Goal: Transaction & Acquisition: Purchase product/service

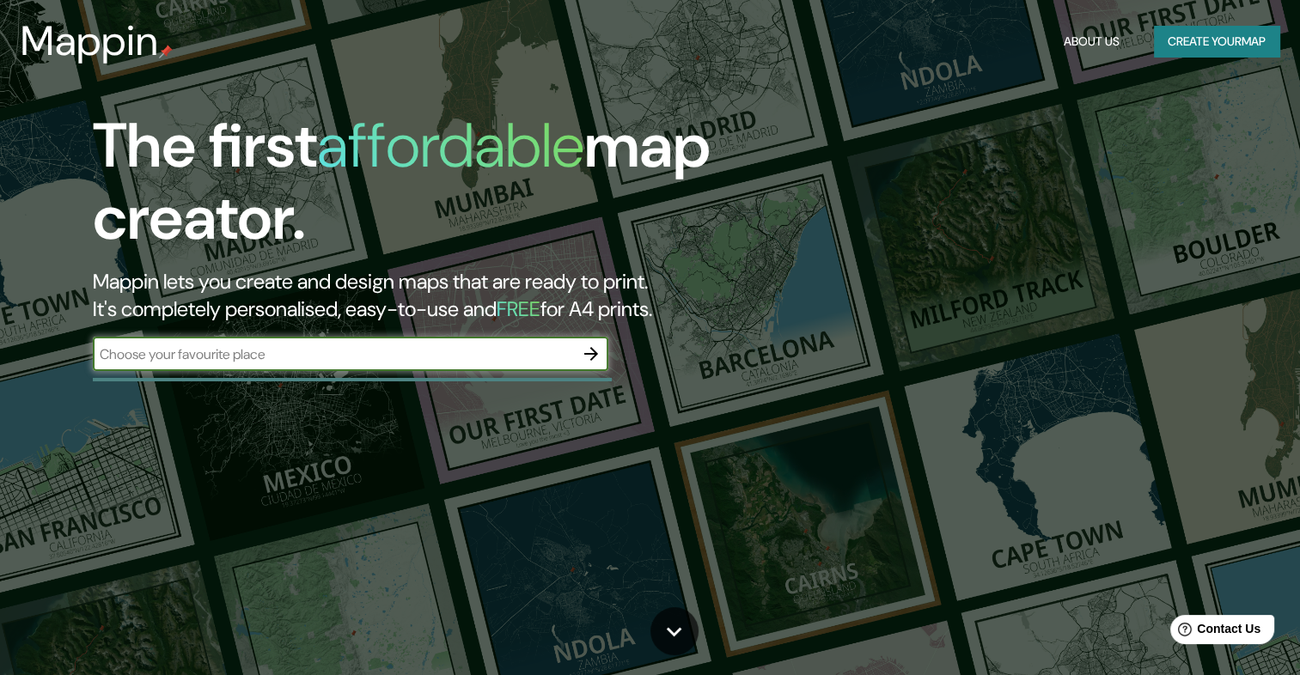
click at [338, 357] on input "text" at bounding box center [333, 355] width 481 height 20
type input "Chacarita [GEOGRAPHIC_DATA]"
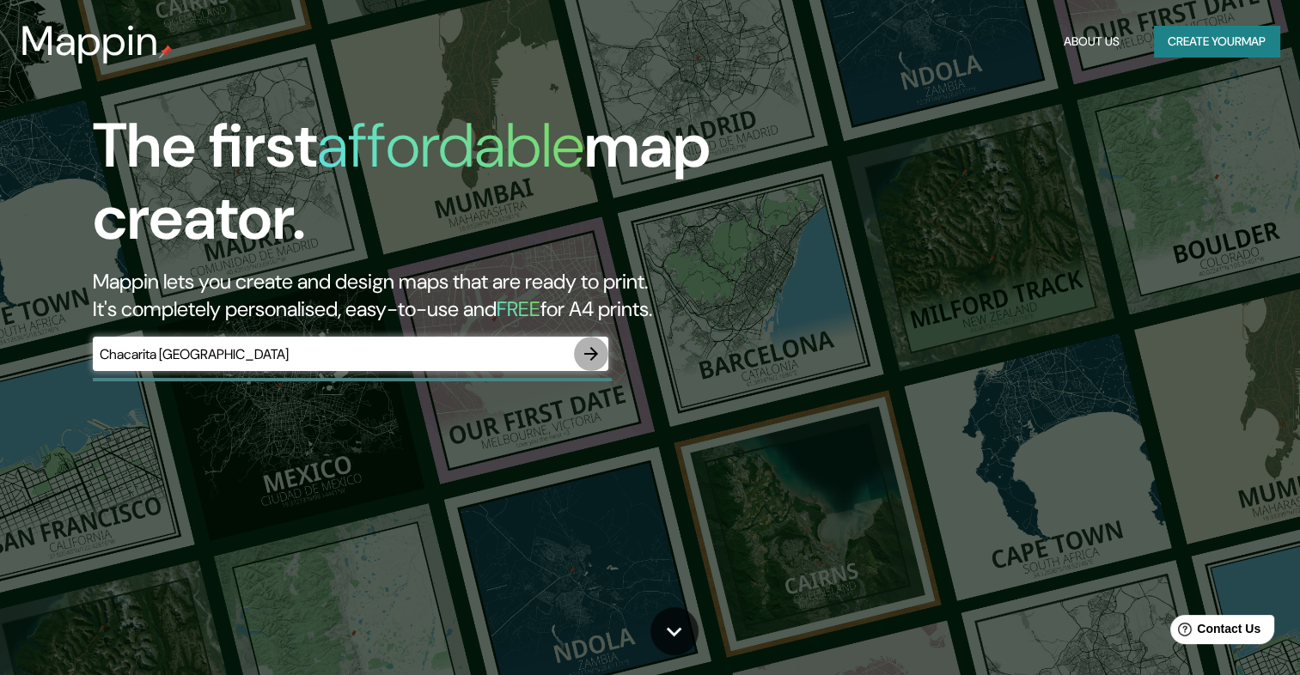
click at [593, 357] on icon "button" at bounding box center [591, 354] width 14 height 14
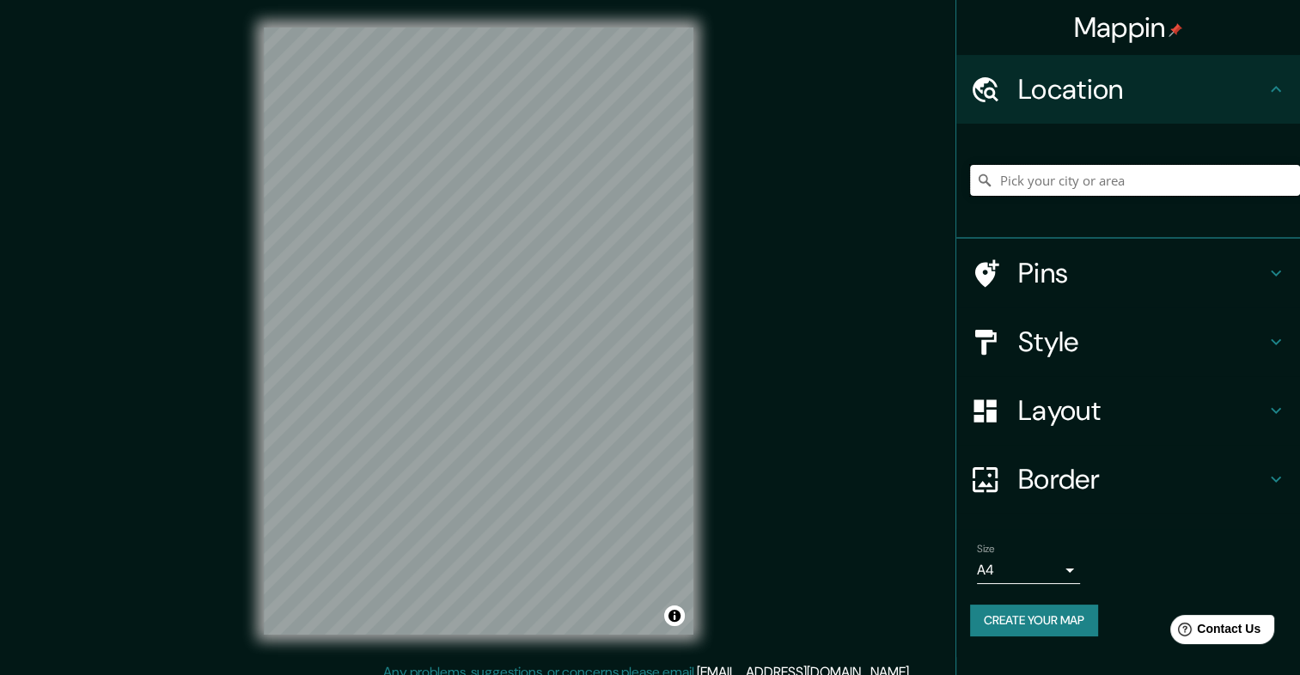
click at [1166, 192] on input "Pick your city or area" at bounding box center [1135, 180] width 330 height 31
type input "X"
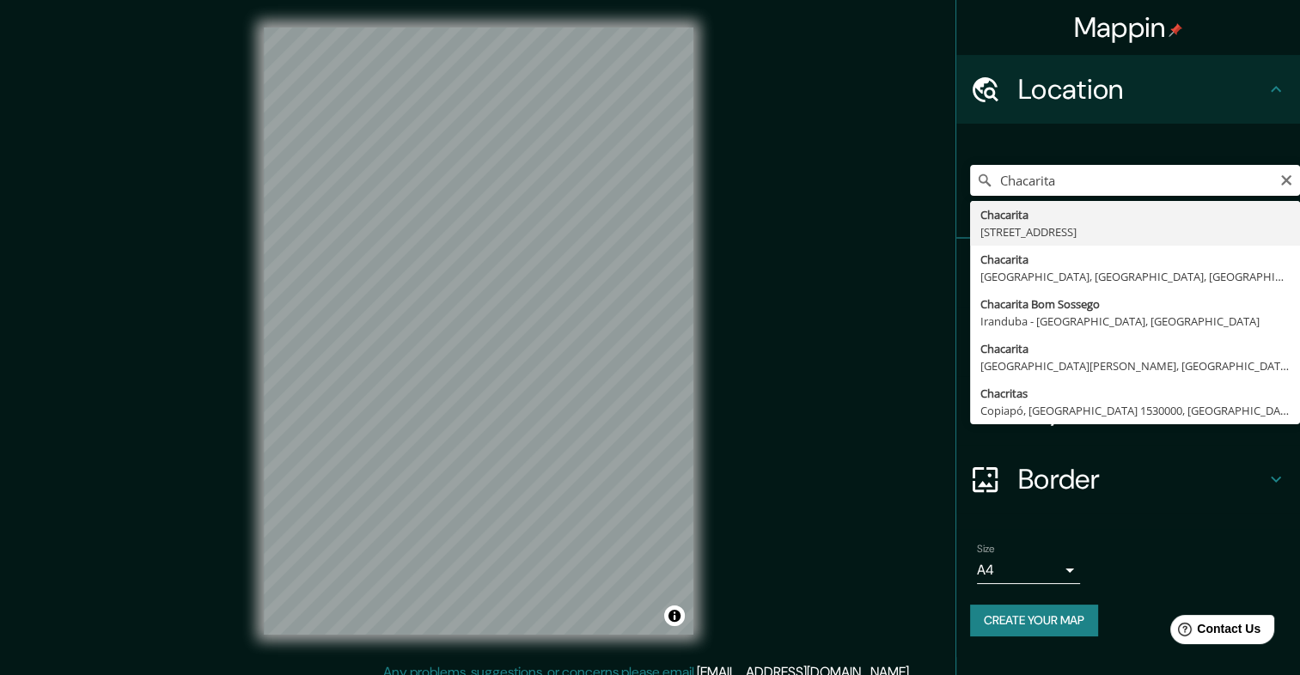
type input "[STREET_ADDRESS]"
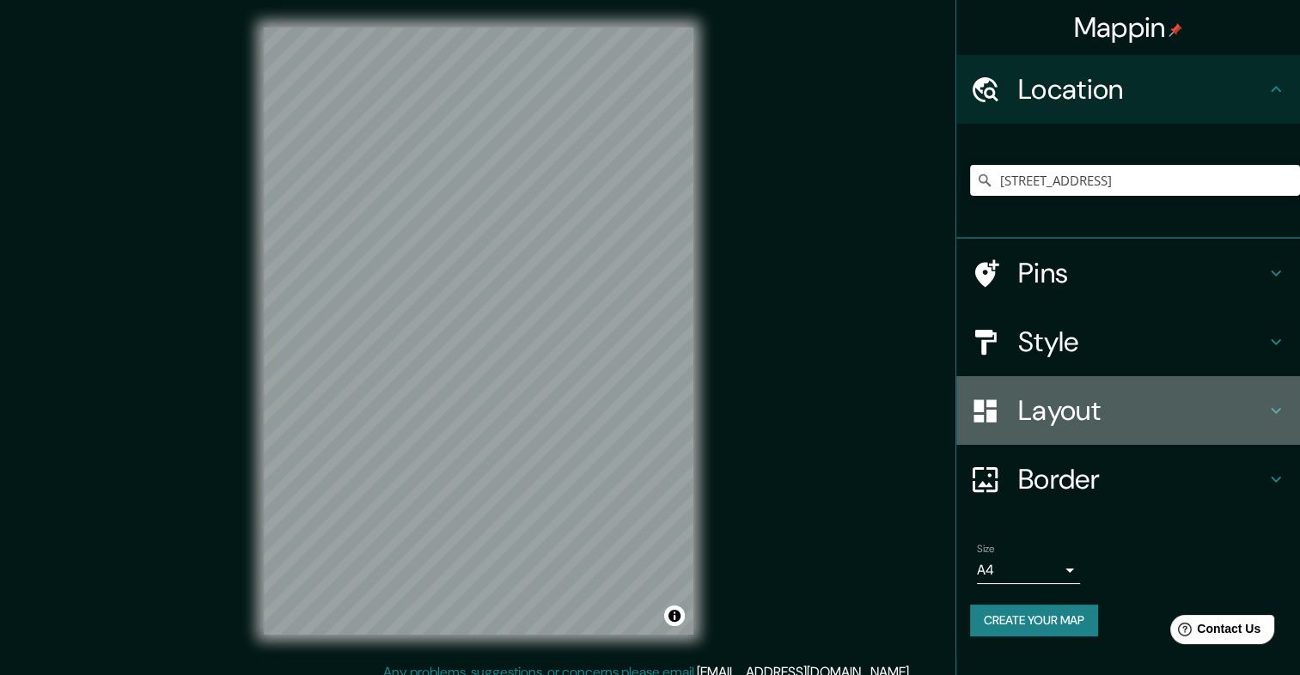
click at [1143, 401] on h4 "Layout" at bounding box center [1141, 410] width 247 height 34
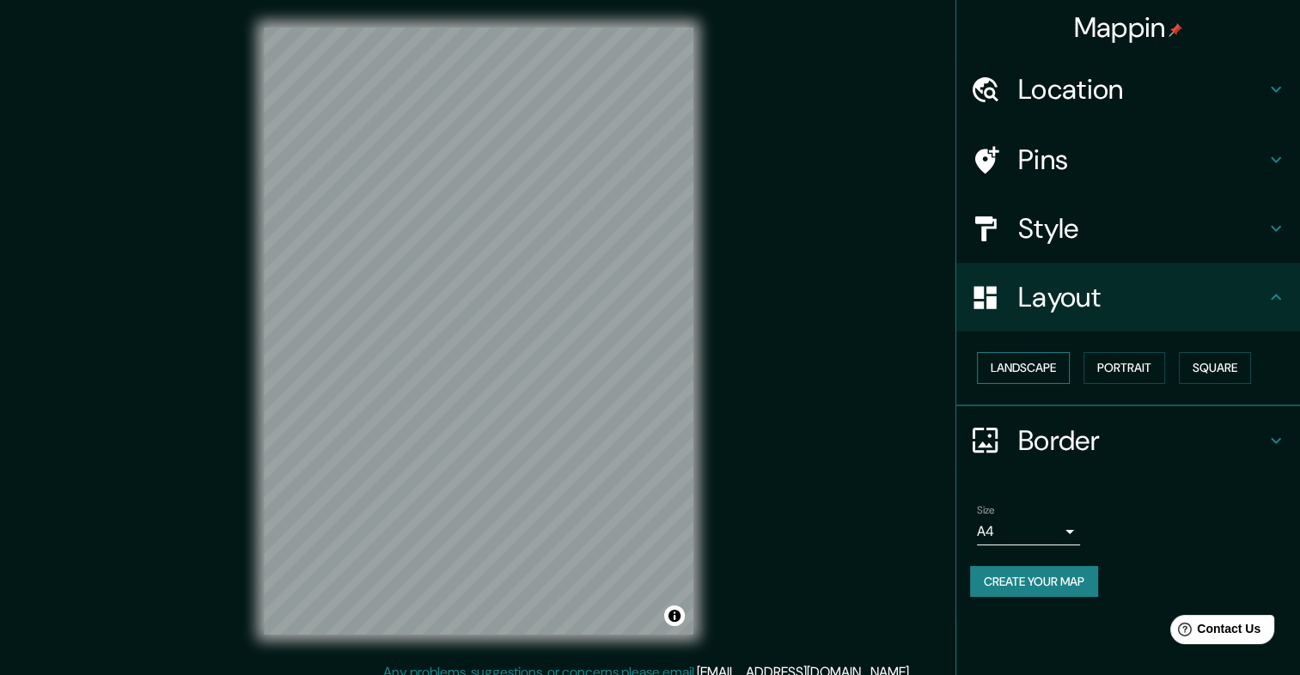
click at [1066, 375] on button "Landscape" at bounding box center [1023, 368] width 93 height 32
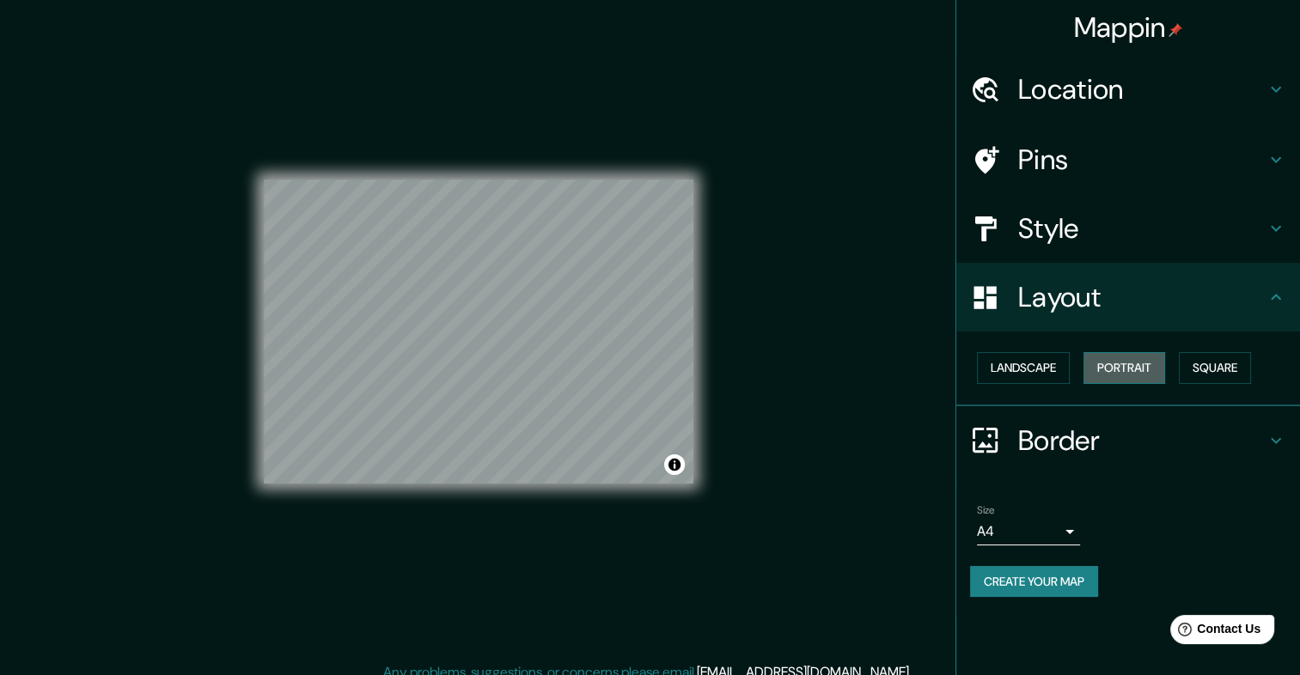
click at [1103, 371] on button "Portrait" at bounding box center [1124, 368] width 82 height 32
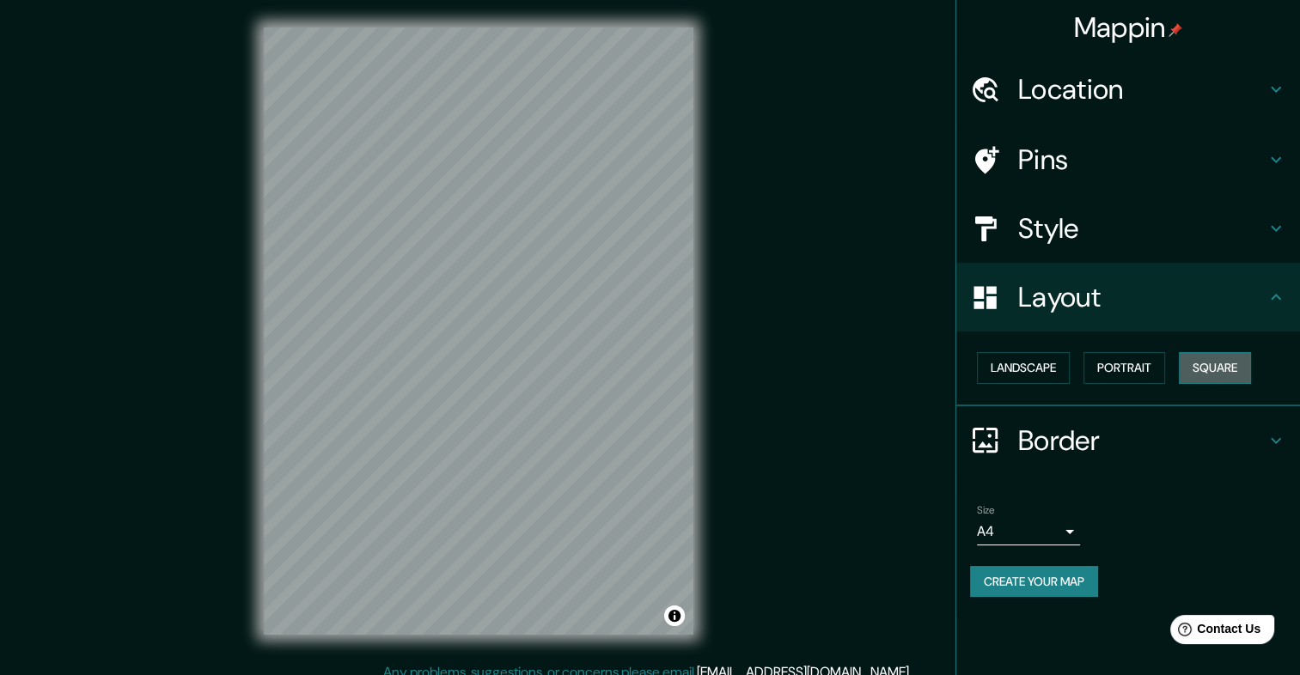
click at [1193, 369] on button "Square" at bounding box center [1215, 368] width 72 height 32
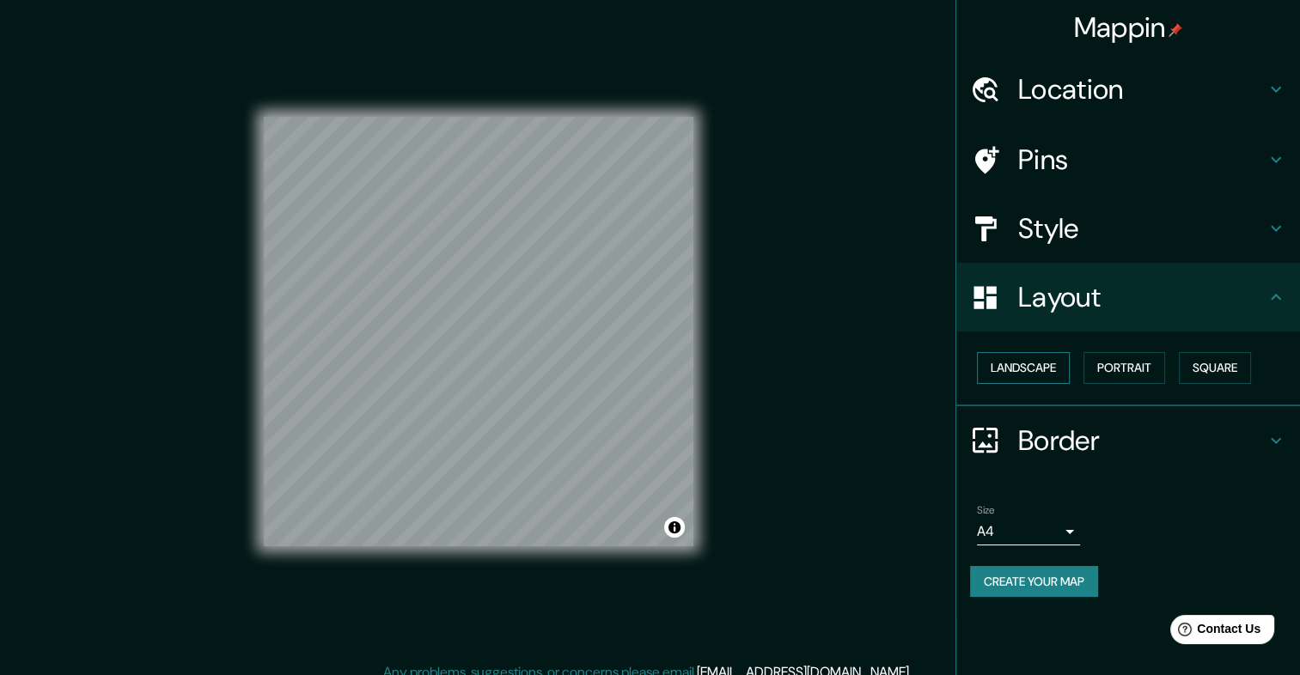
click at [1059, 367] on button "Landscape" at bounding box center [1023, 368] width 93 height 32
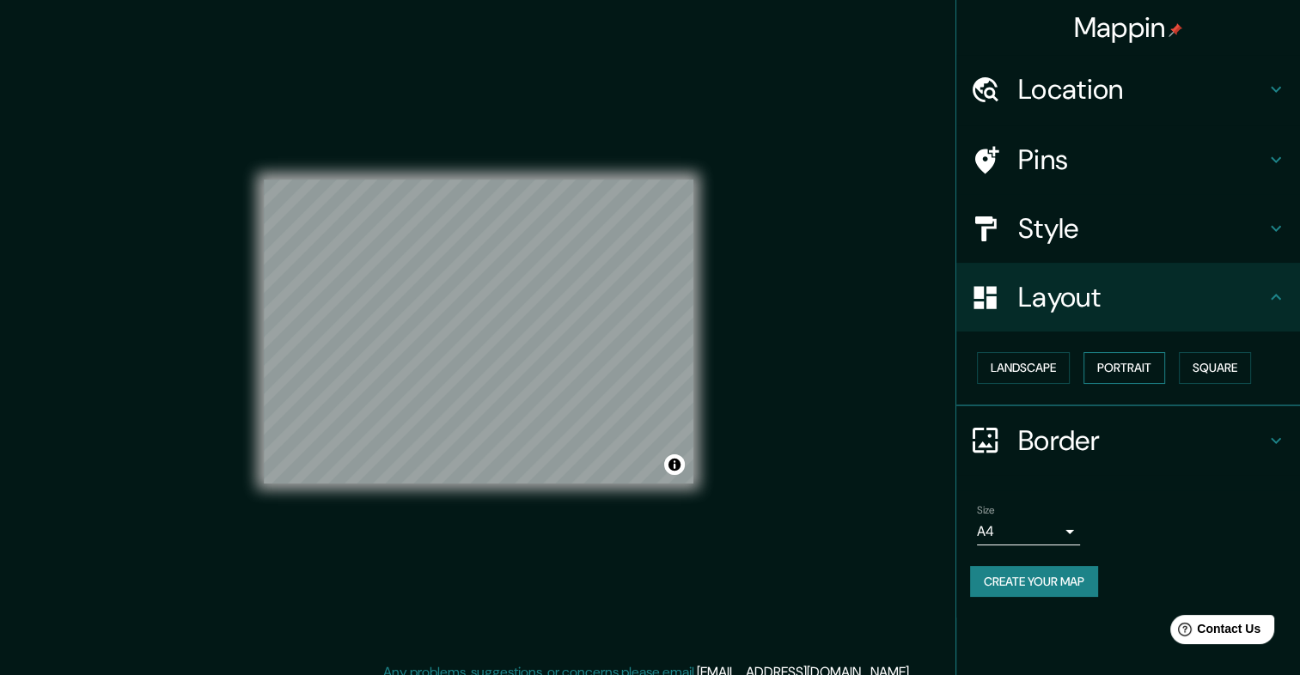
click at [1131, 368] on button "Portrait" at bounding box center [1124, 368] width 82 height 32
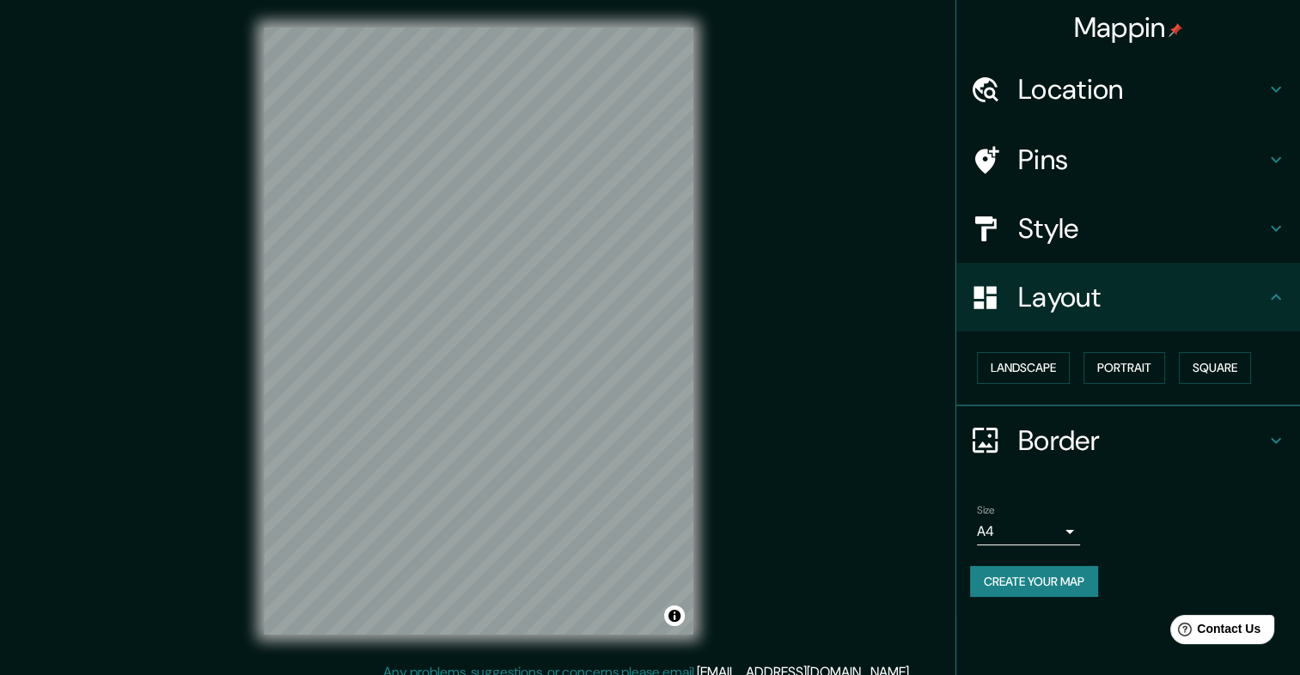
click at [1207, 388] on div "Landscape [GEOGRAPHIC_DATA]" at bounding box center [1135, 368] width 330 height 46
click at [1205, 375] on button "Square" at bounding box center [1215, 368] width 72 height 32
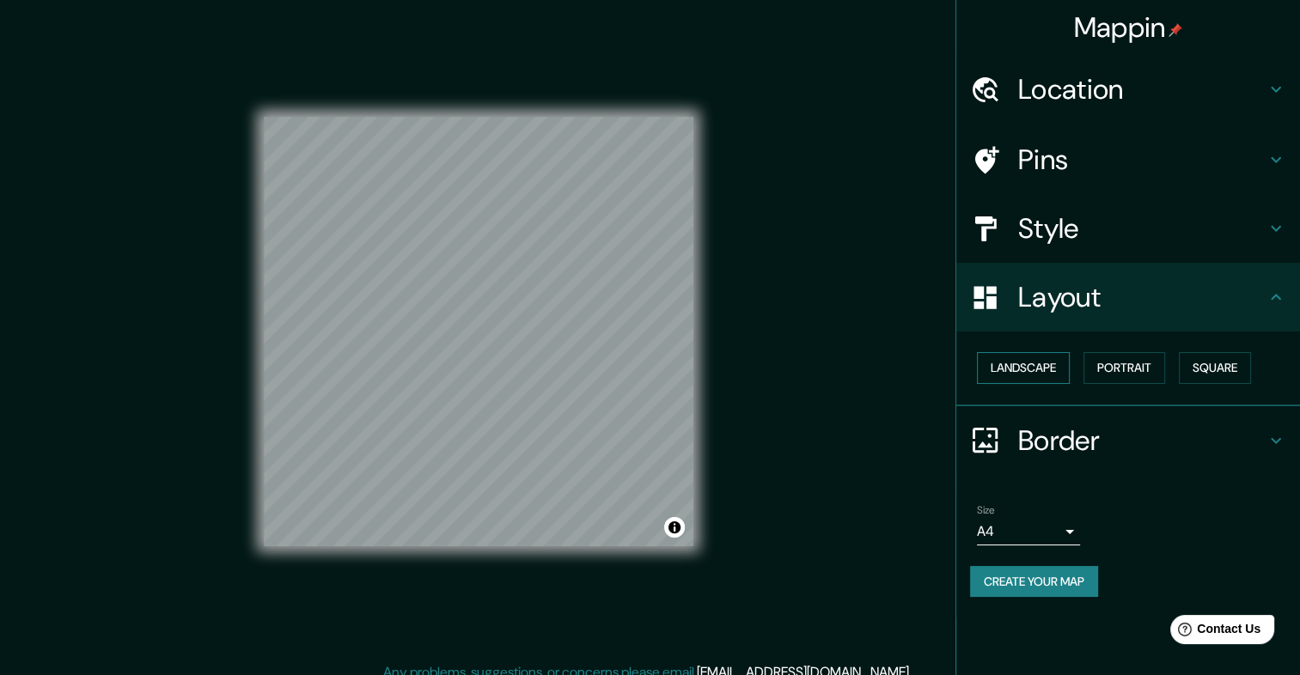
click at [1061, 382] on button "Landscape" at bounding box center [1023, 368] width 93 height 32
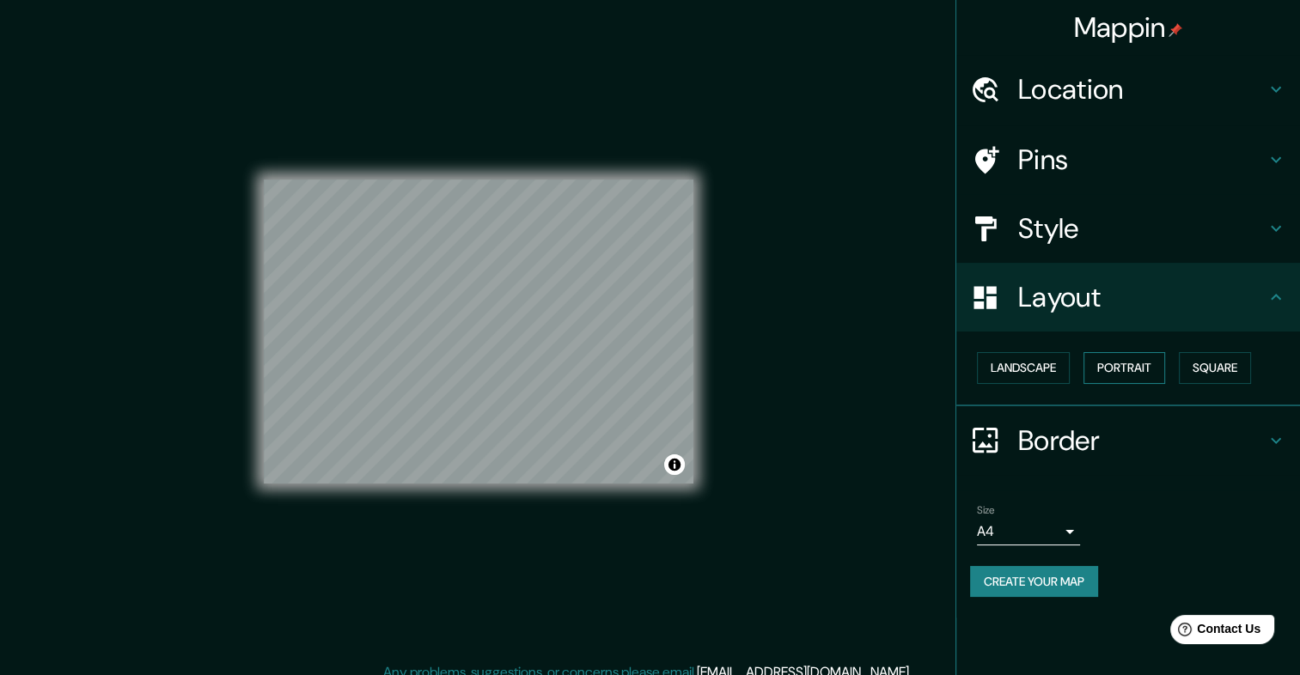
click at [1120, 369] on button "Portrait" at bounding box center [1124, 368] width 82 height 32
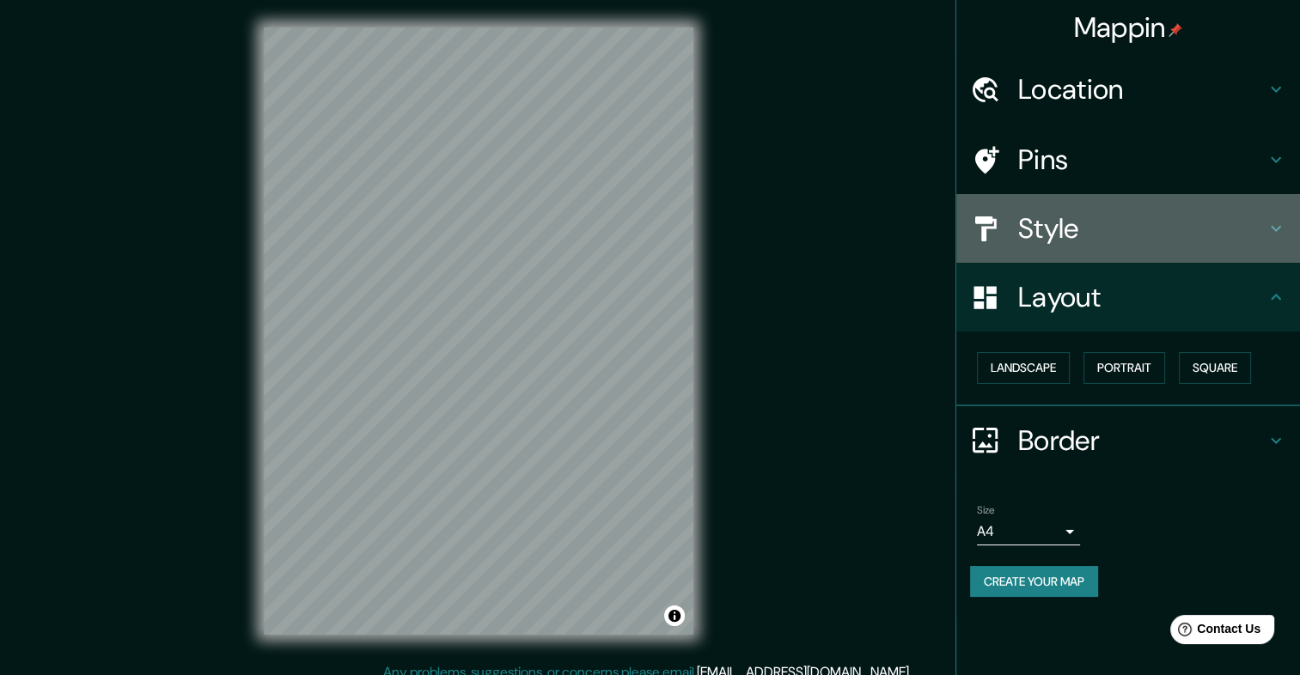
click at [1165, 241] on h4 "Style" at bounding box center [1141, 228] width 247 height 34
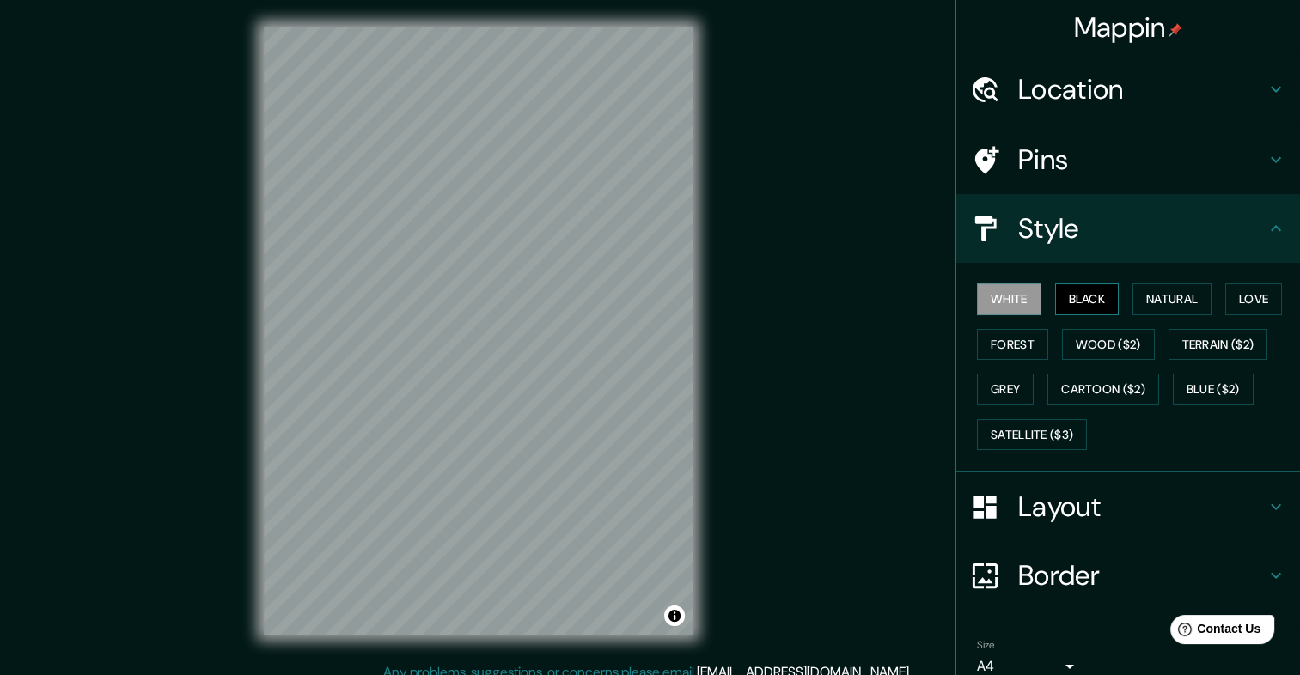
click at [1096, 293] on button "Black" at bounding box center [1087, 300] width 64 height 32
click at [995, 306] on button "White" at bounding box center [1009, 300] width 64 height 32
click at [1089, 305] on button "Black" at bounding box center [1087, 300] width 64 height 32
click at [1139, 307] on button "Natural" at bounding box center [1171, 300] width 79 height 32
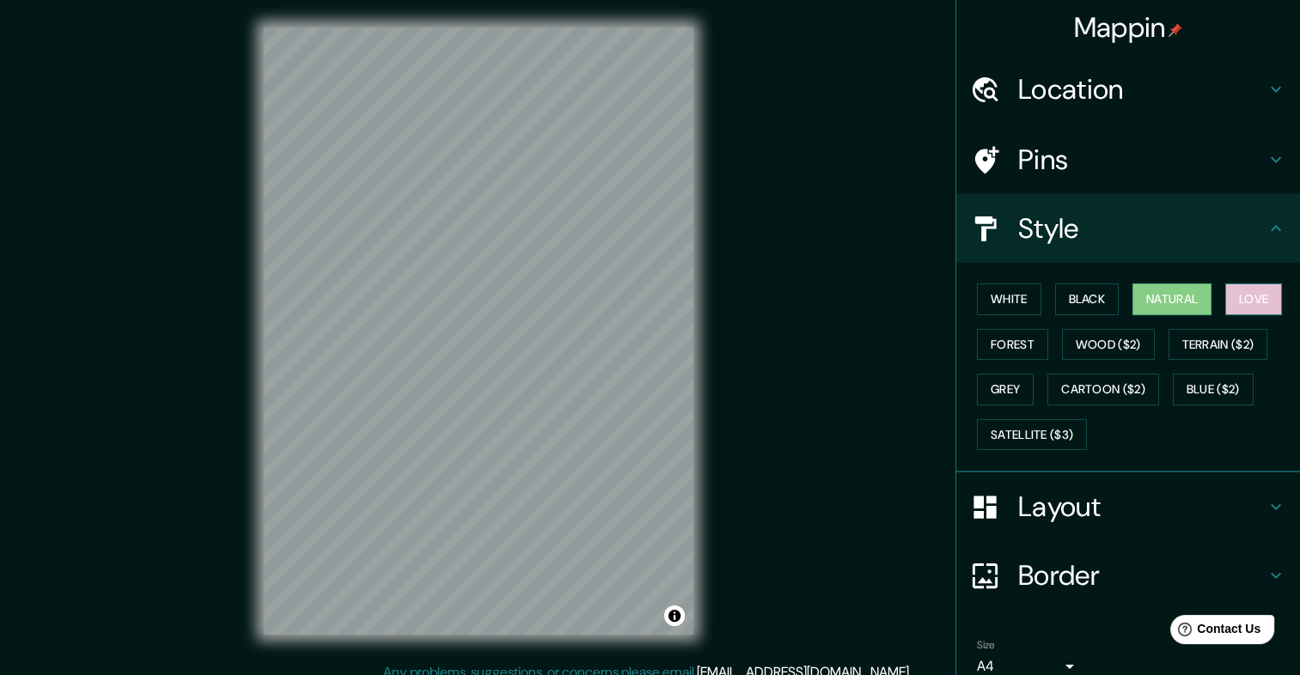
click at [1246, 294] on button "Love" at bounding box center [1253, 300] width 57 height 32
click at [1016, 351] on button "Forest" at bounding box center [1012, 345] width 71 height 32
click at [1246, 295] on button "Love" at bounding box center [1253, 300] width 57 height 32
click at [1234, 339] on button "Terrain ($2)" at bounding box center [1218, 345] width 100 height 32
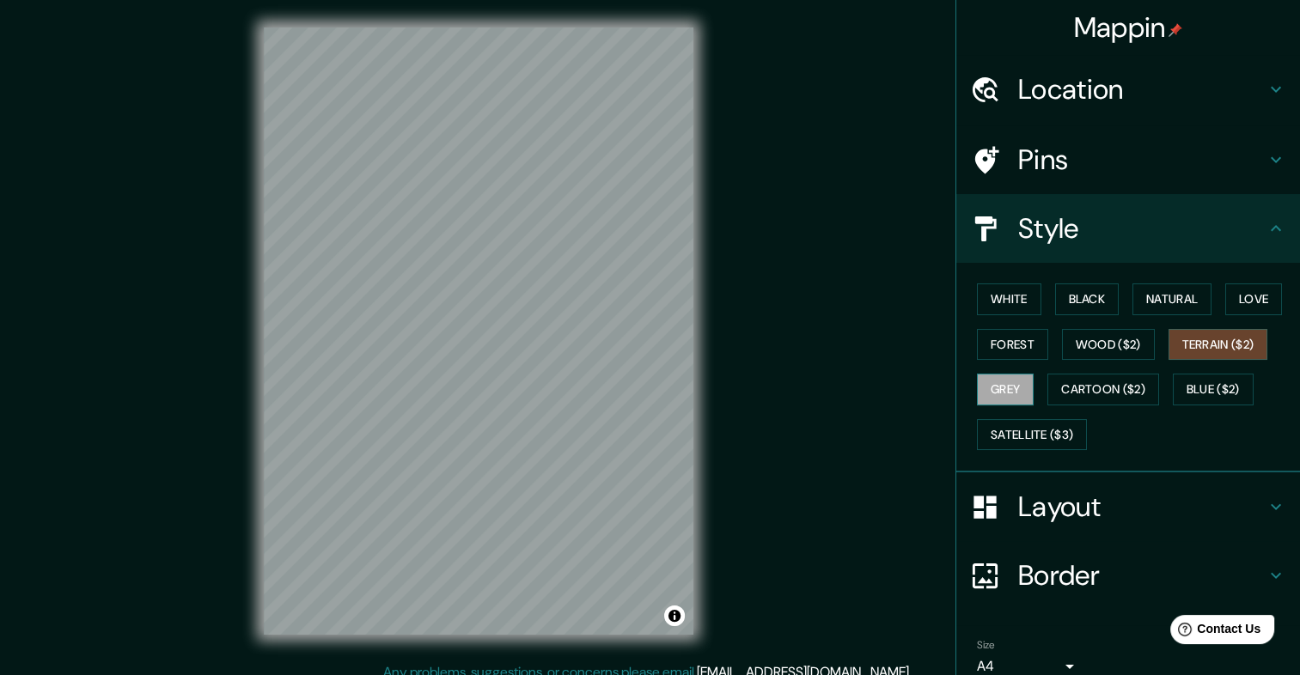
click at [1019, 398] on button "Grey" at bounding box center [1005, 390] width 57 height 32
click at [1098, 379] on button "Cartoon ($2)" at bounding box center [1103, 390] width 112 height 32
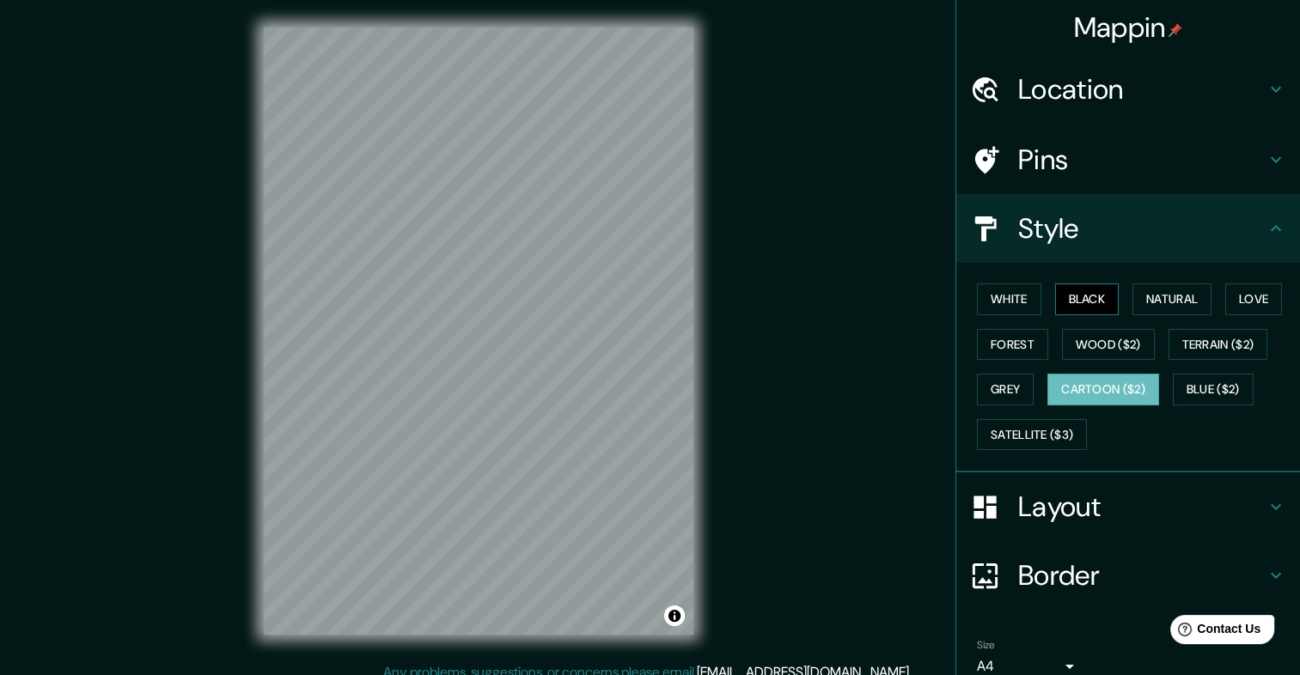
click at [1083, 296] on button "Black" at bounding box center [1087, 300] width 64 height 32
click at [985, 302] on button "White" at bounding box center [1009, 300] width 64 height 32
